Goal: Browse casually: Explore the website without a specific task or goal

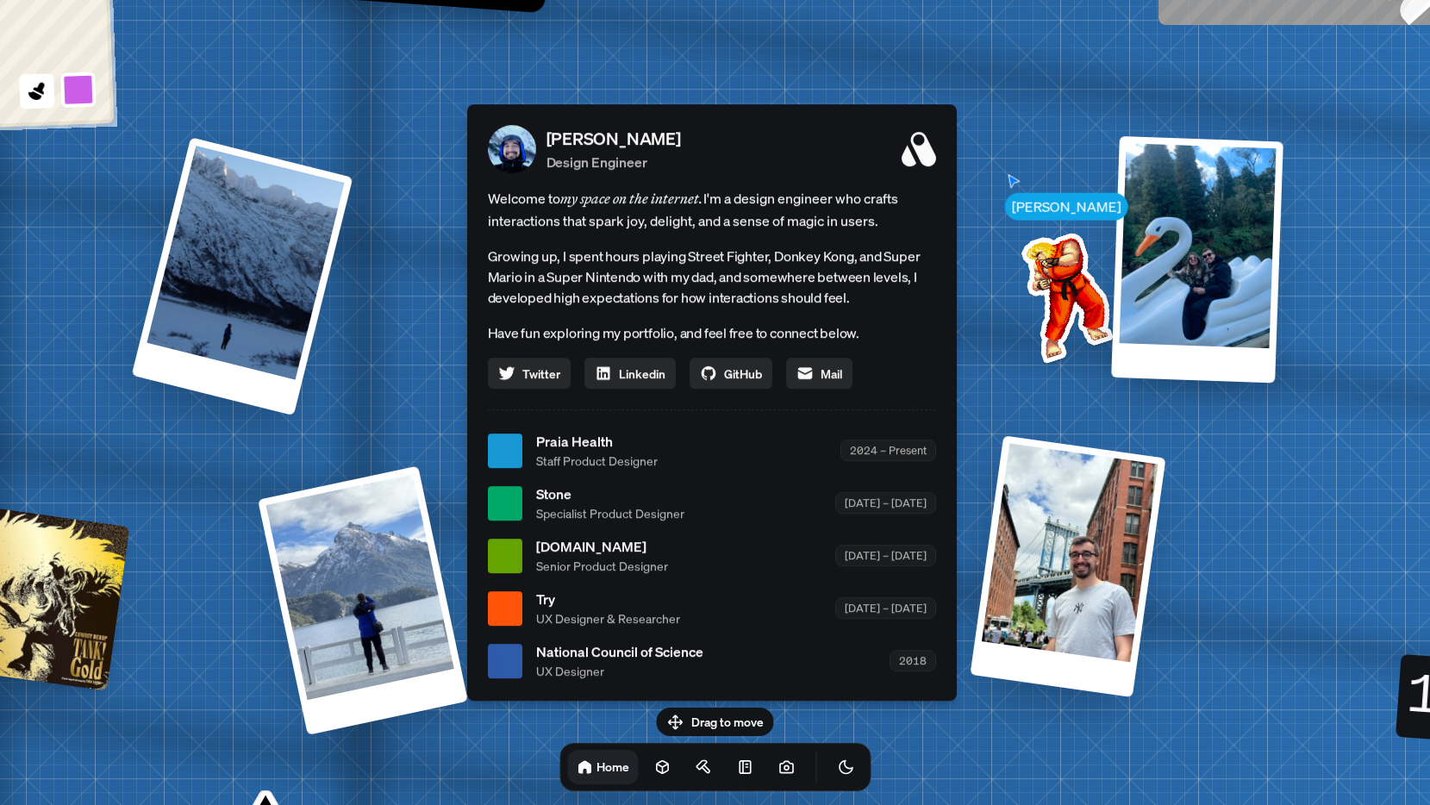
click at [238, 285] on div at bounding box center [242, 276] width 222 height 278
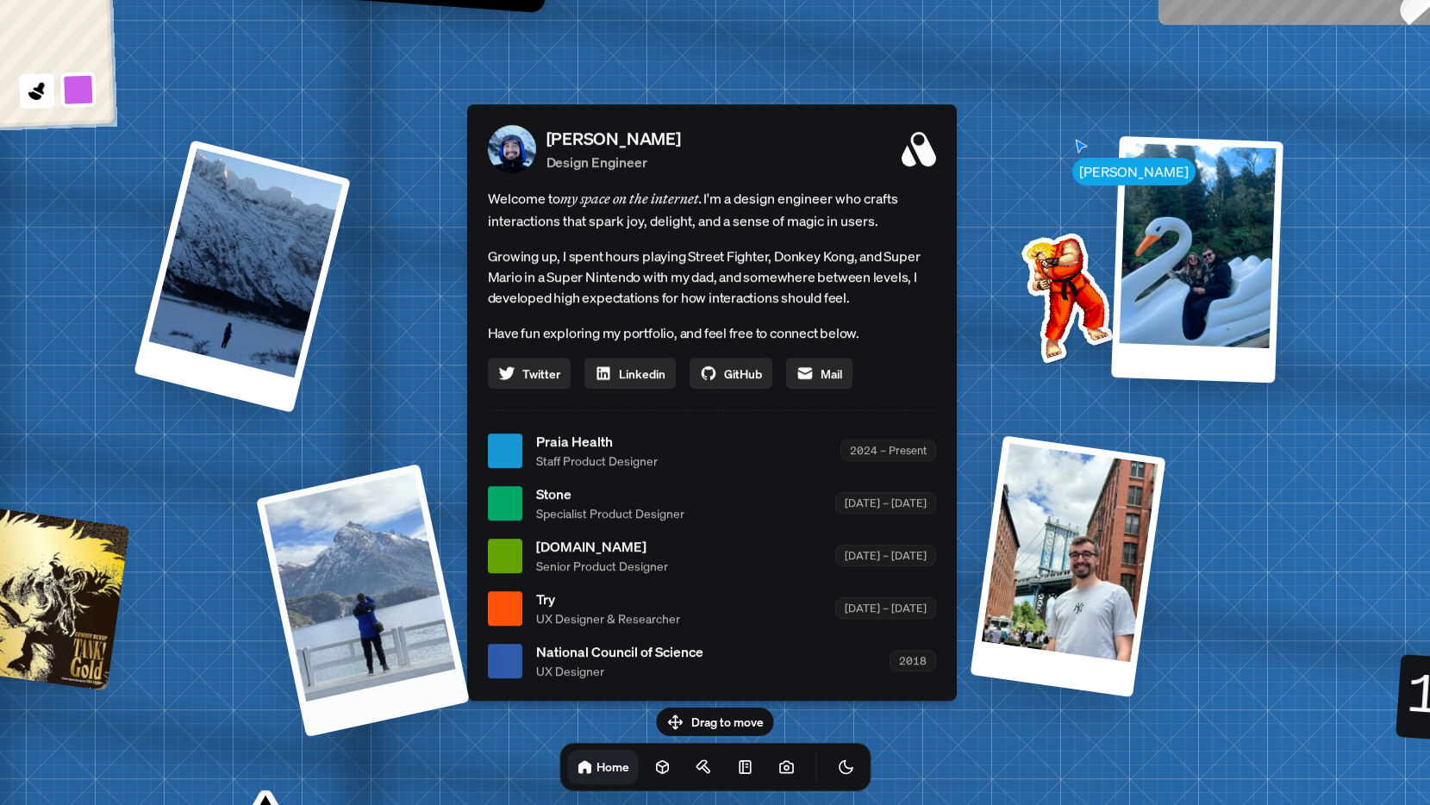
click at [385, 676] on div at bounding box center [363, 600] width 214 height 273
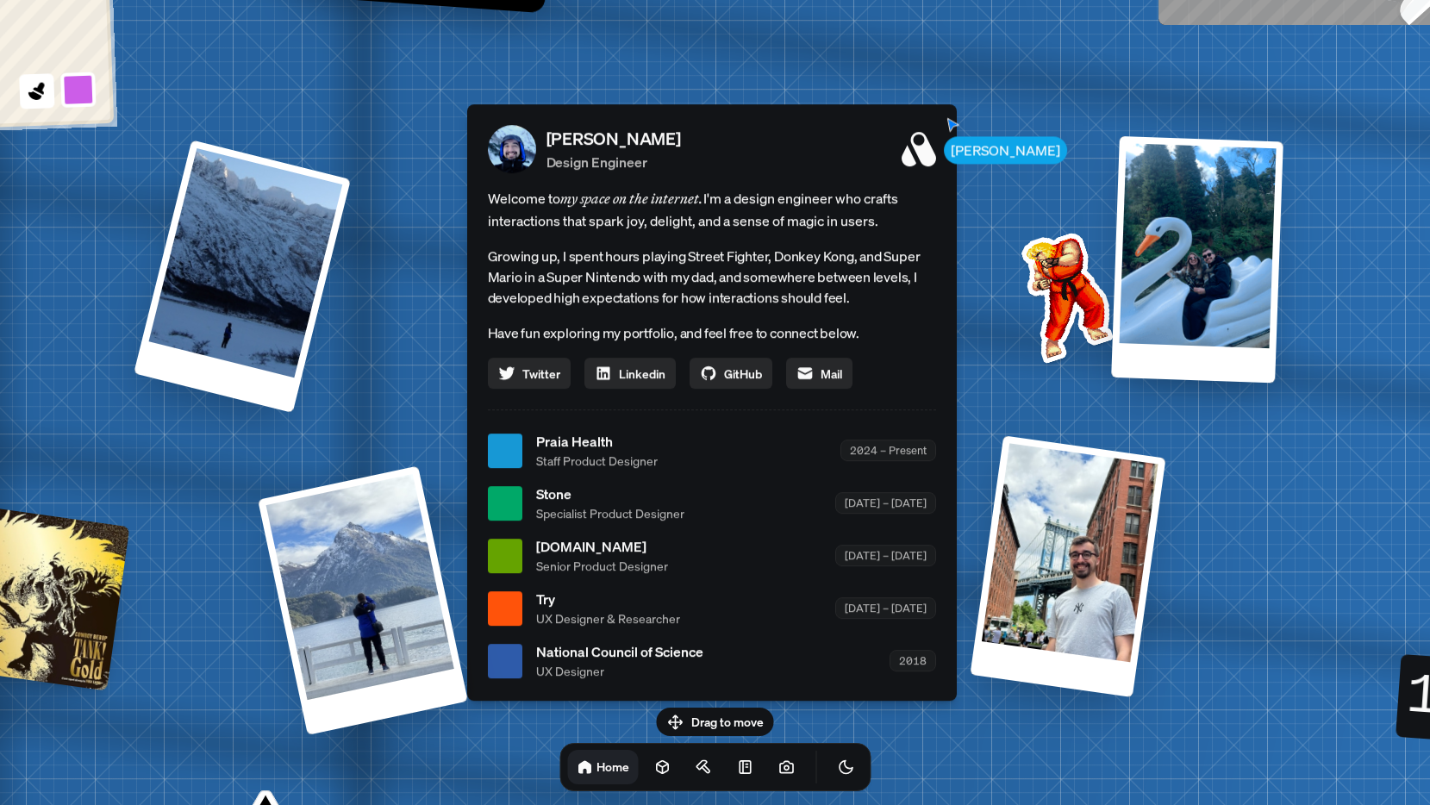
drag, startPoint x: 715, startPoint y: 713, endPoint x: 750, endPoint y: 669, distance: 55.9
click at [743, 0] on body "[PERSON_NAME] [PERSON_NAME] Design Engineer Welcome to my space on the internet…" at bounding box center [715, 0] width 1430 height 0
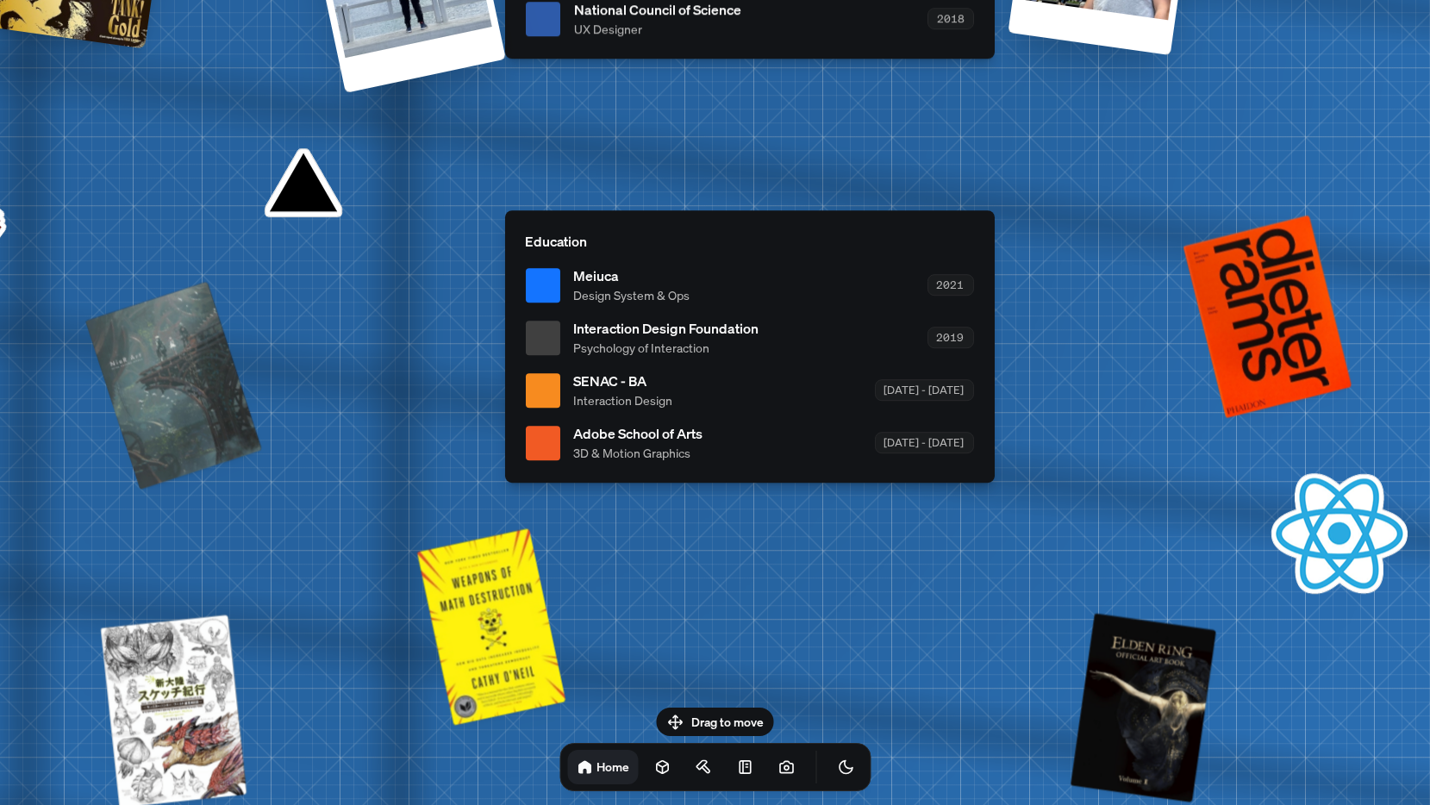
drag, startPoint x: 1023, startPoint y: 733, endPoint x: 1061, endPoint y: 91, distance: 643.2
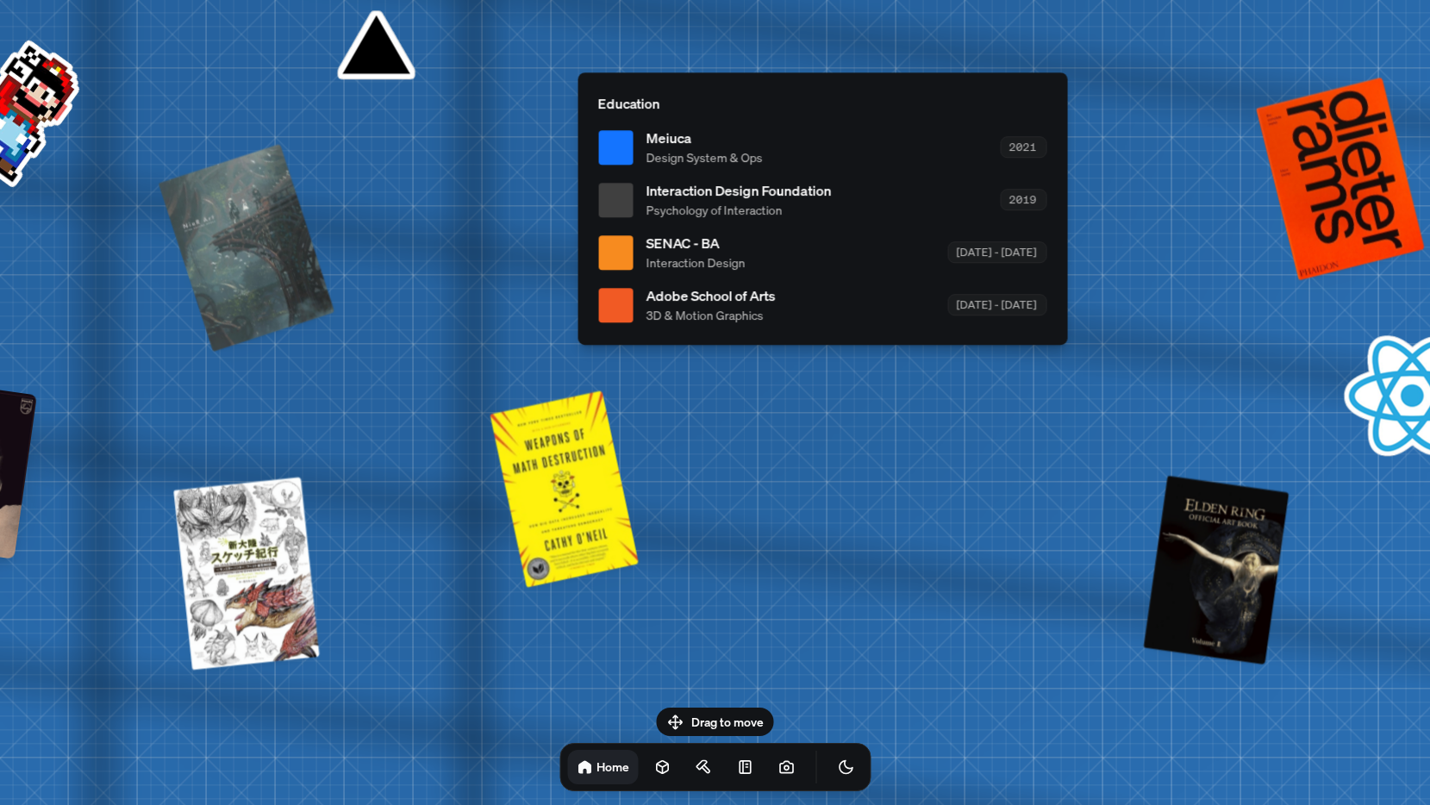
drag, startPoint x: 753, startPoint y: 584, endPoint x: 825, endPoint y: 445, distance: 156.1
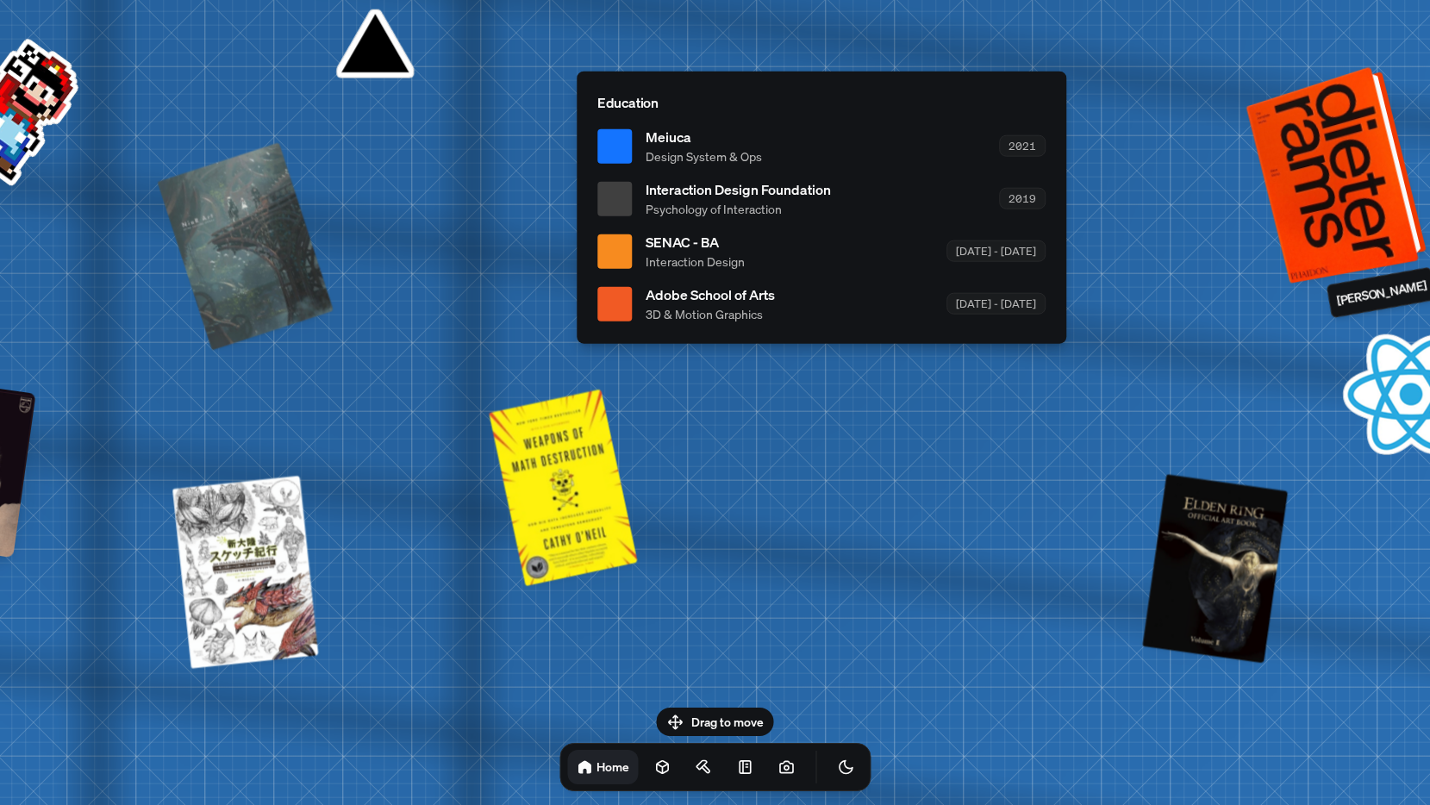
click at [1304, 230] on div at bounding box center [1338, 173] width 167 height 209
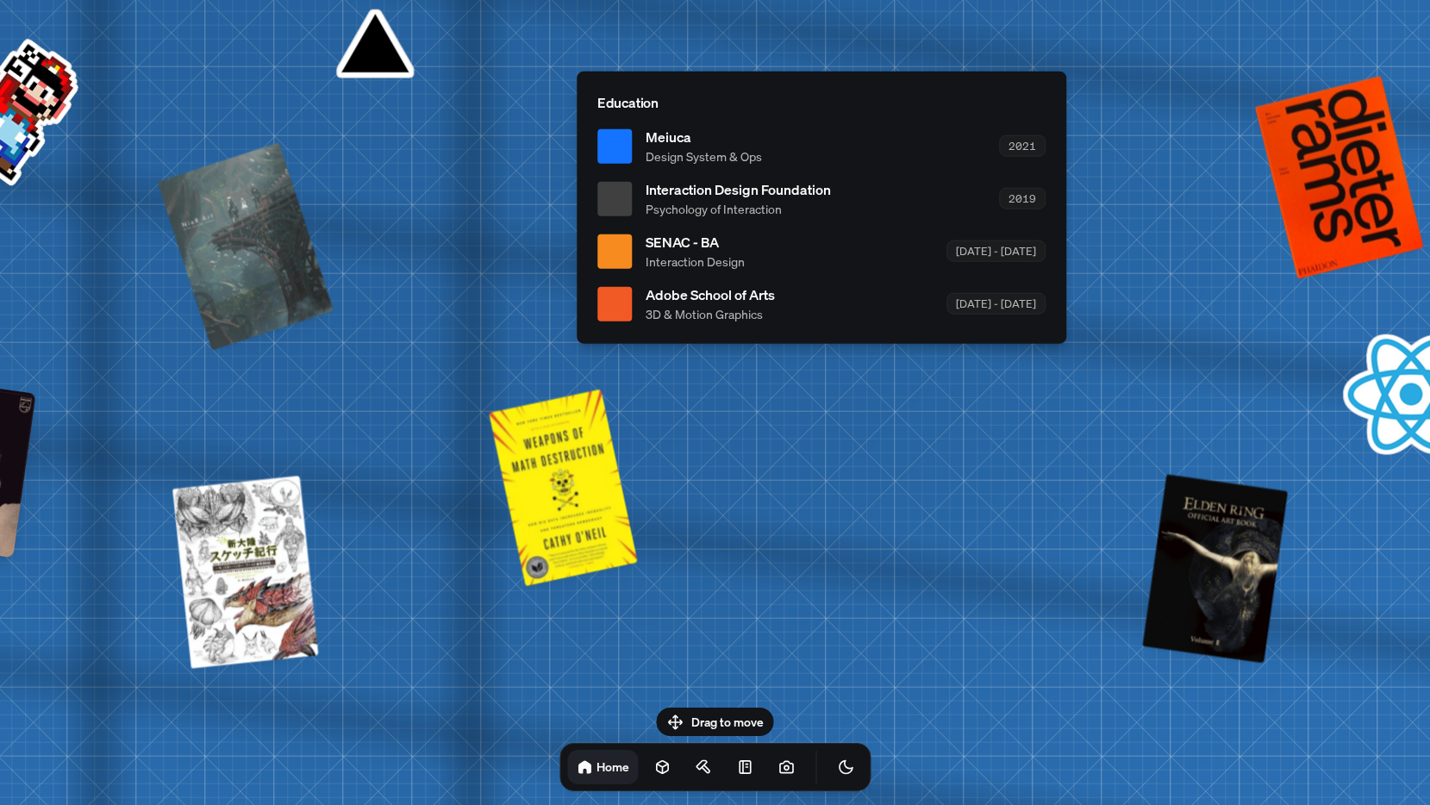
click at [285, 369] on div "NieR: Art" at bounding box center [281, 359] width 68 height 47
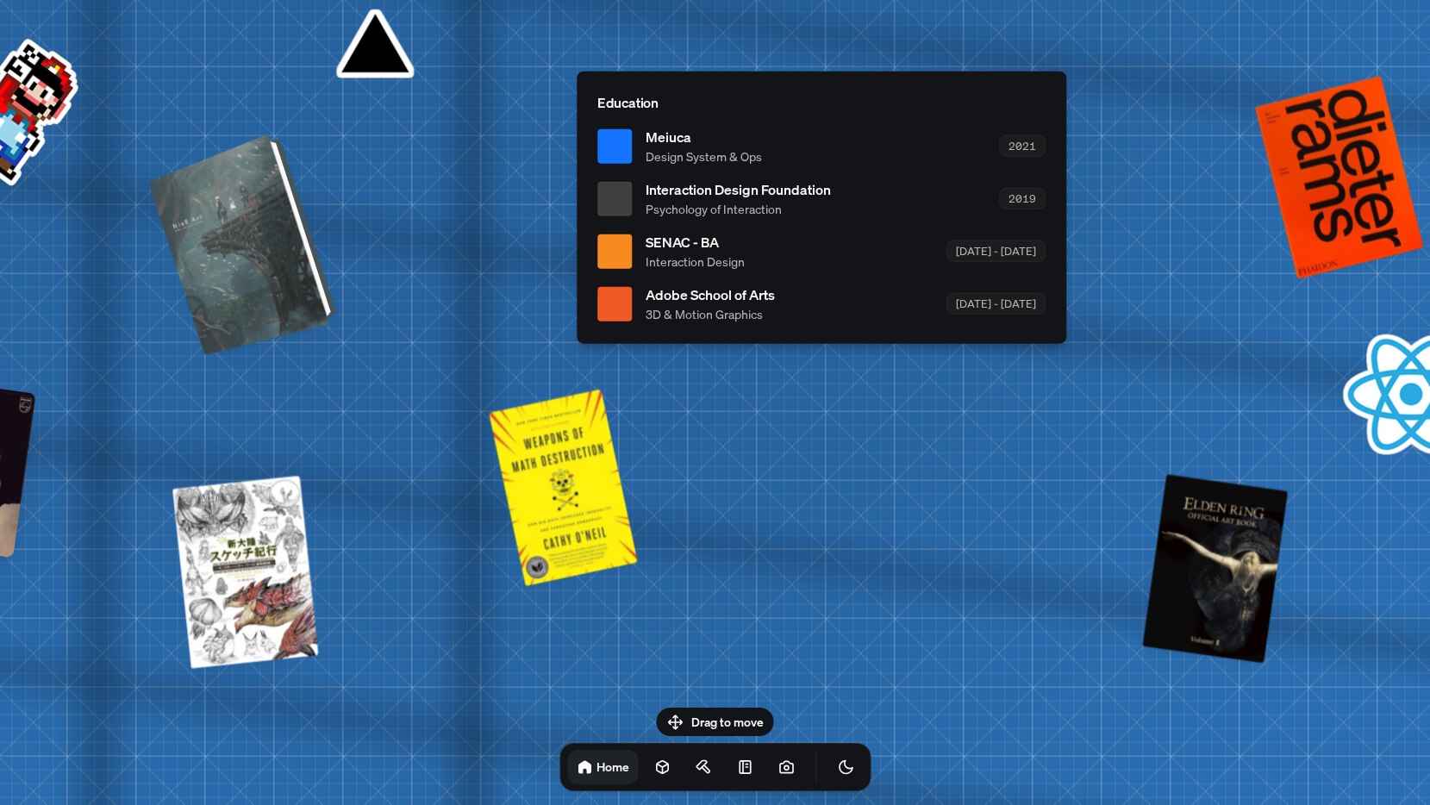
click at [267, 249] on div at bounding box center [245, 242] width 175 height 213
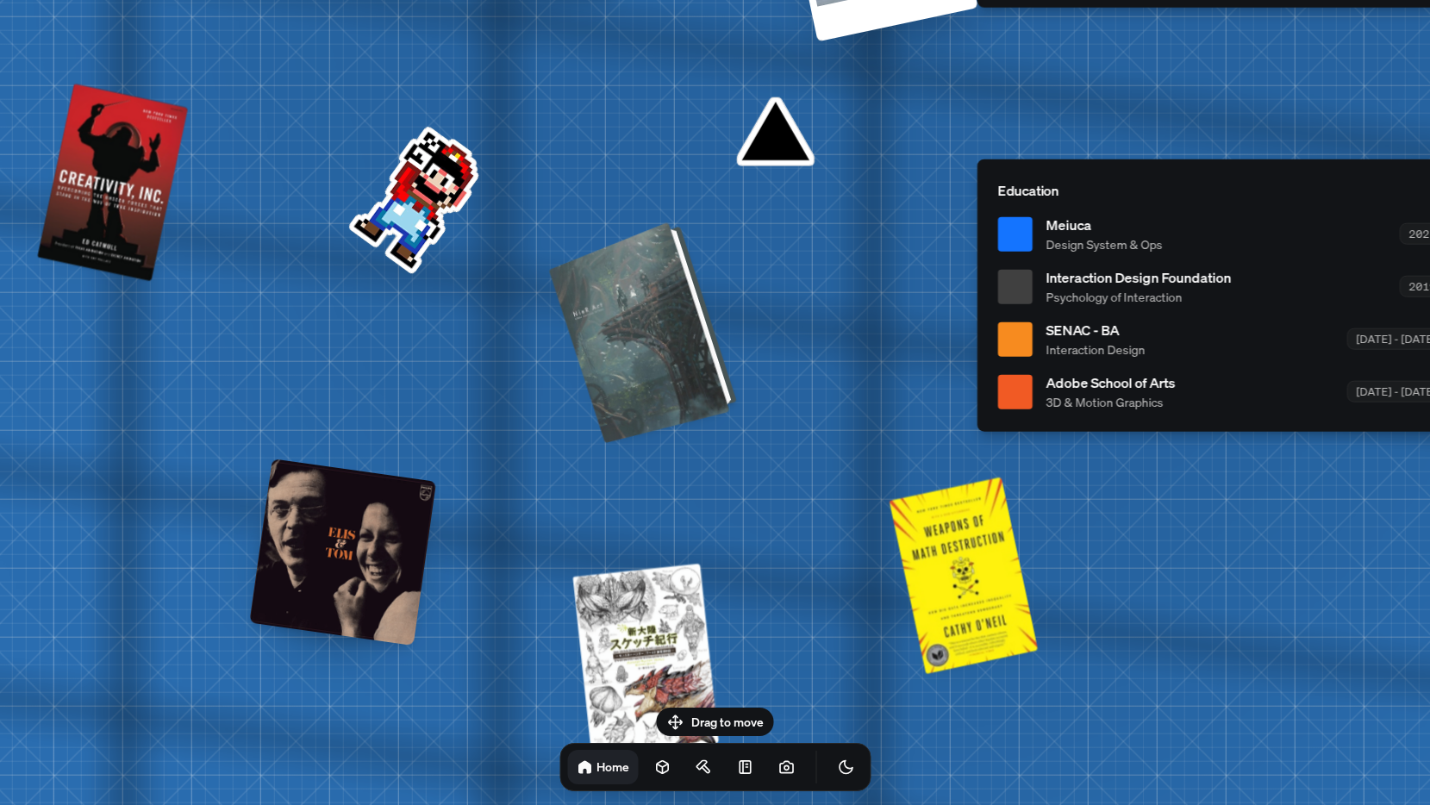
drag, startPoint x: 252, startPoint y: 247, endPoint x: 798, endPoint y: 334, distance: 553.3
click at [733, 335] on div at bounding box center [646, 330] width 175 height 213
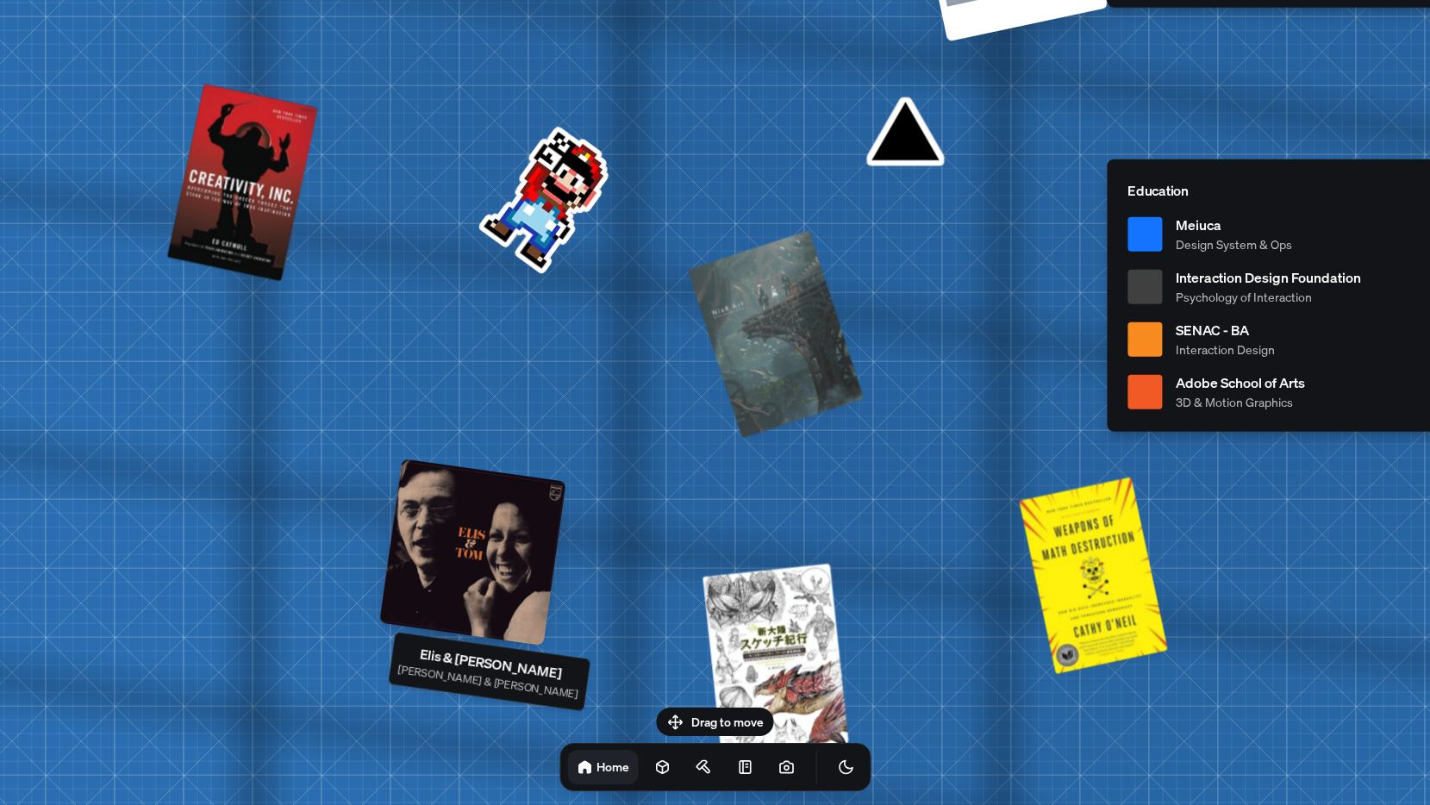
click at [486, 566] on div at bounding box center [471, 552] width 187 height 187
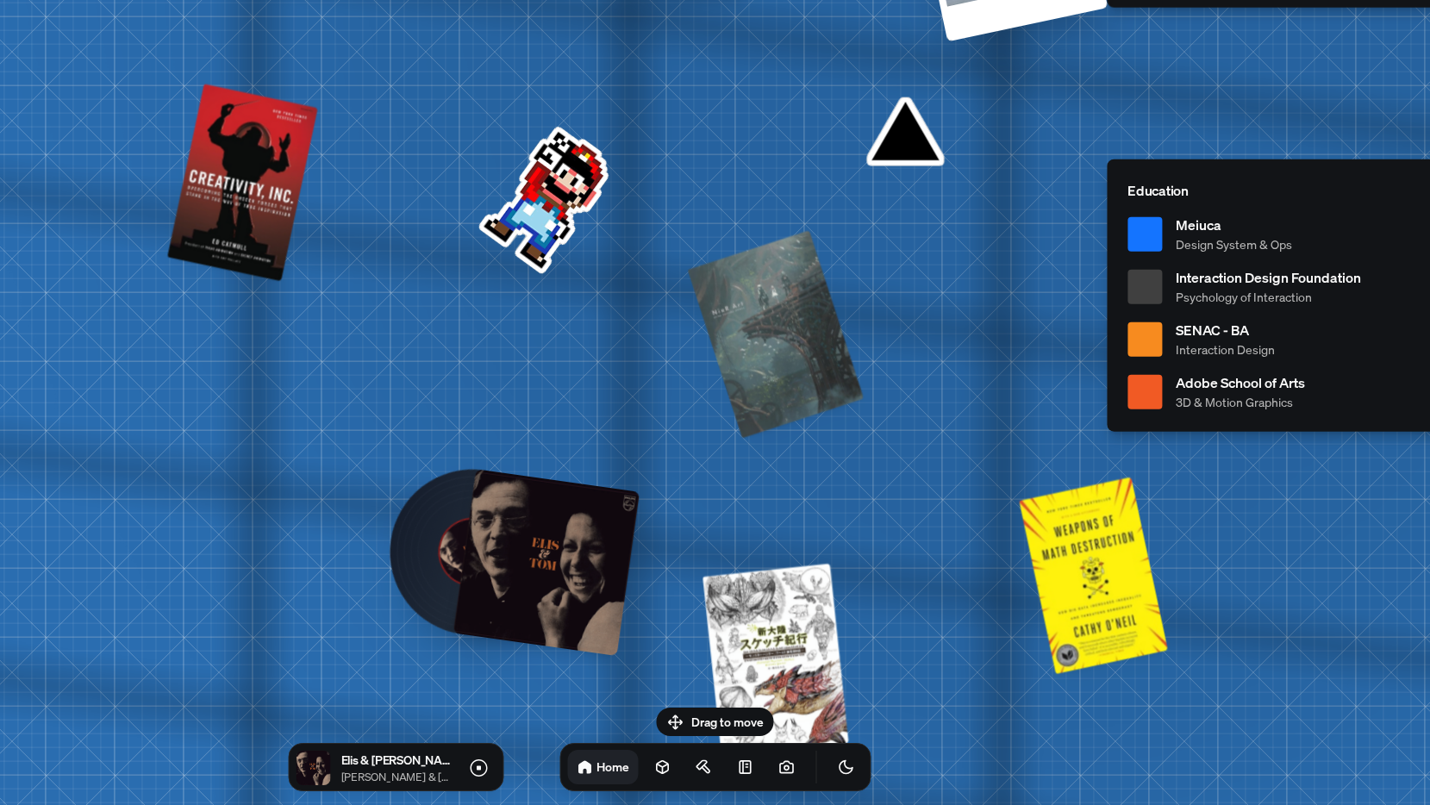
click at [540, 553] on div at bounding box center [546, 562] width 187 height 187
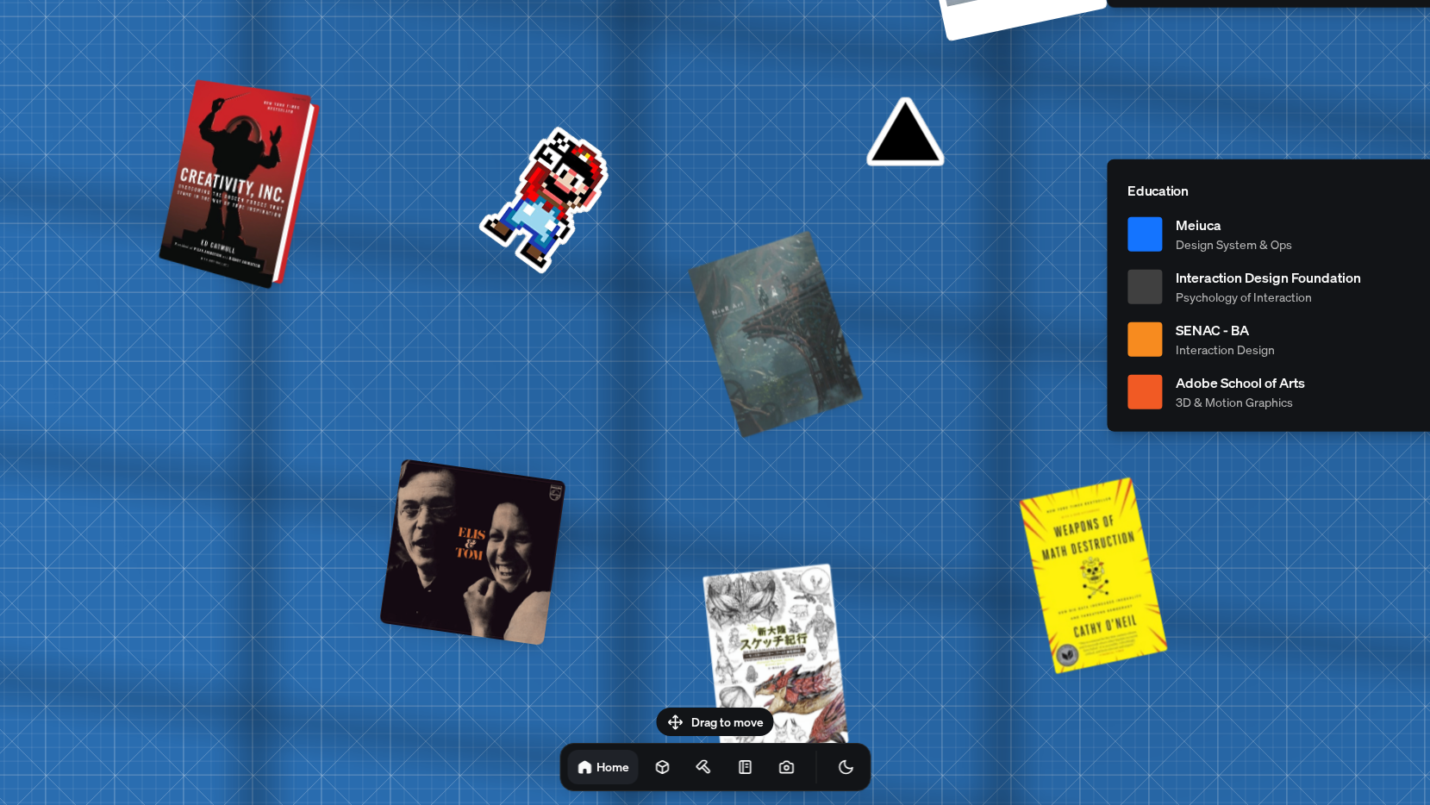
click at [255, 214] on div at bounding box center [241, 185] width 148 height 203
